Goal: Check status: Check status

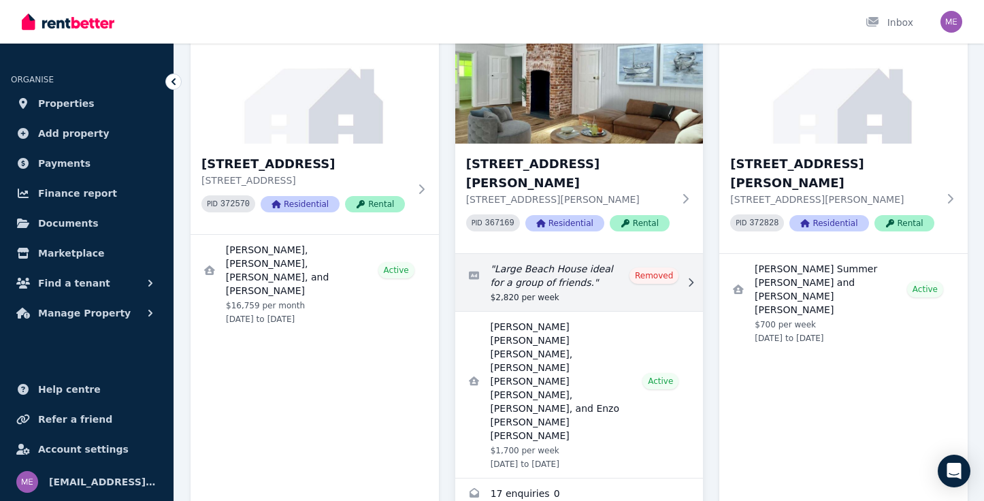
scroll to position [133, 0]
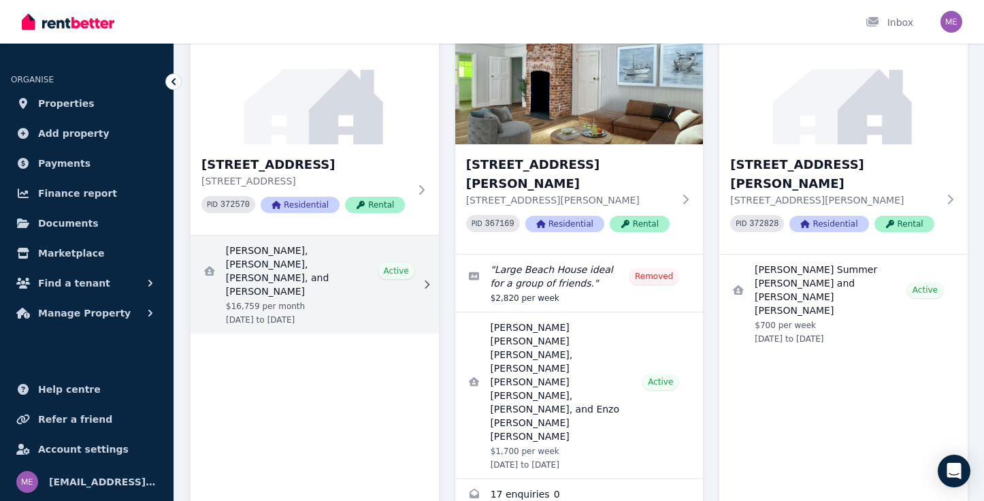
click at [337, 272] on link "View details for Max Lassner, Jake McCuskey, Eddie Kane, and Ryan Ruland" at bounding box center [315, 284] width 248 height 98
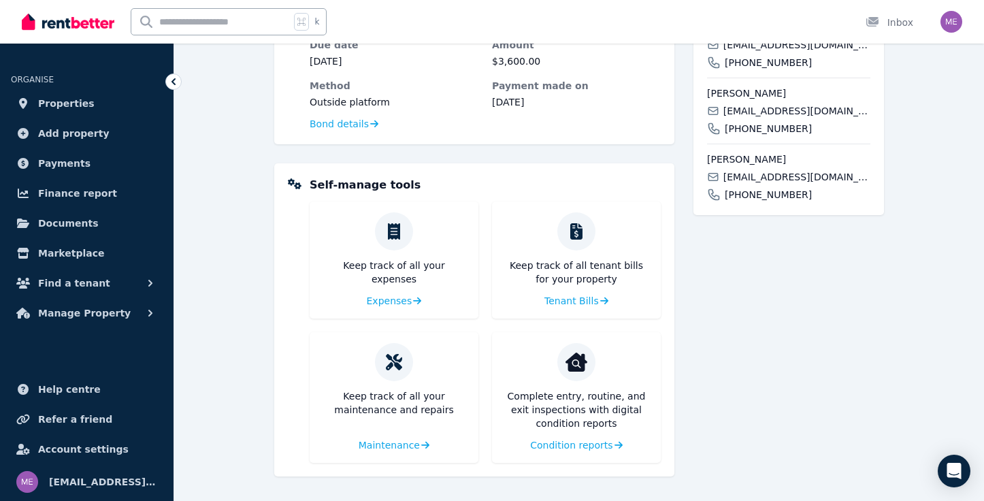
scroll to position [480, 0]
click at [585, 445] on span "Condition reports" at bounding box center [570, 445] width 82 height 14
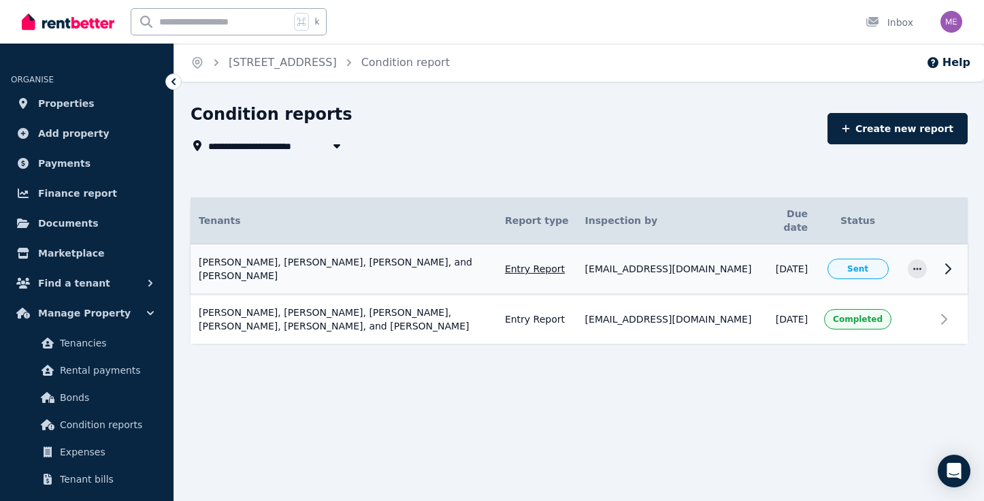
click at [946, 261] on icon at bounding box center [948, 269] width 16 height 16
